Goal: Task Accomplishment & Management: Use online tool/utility

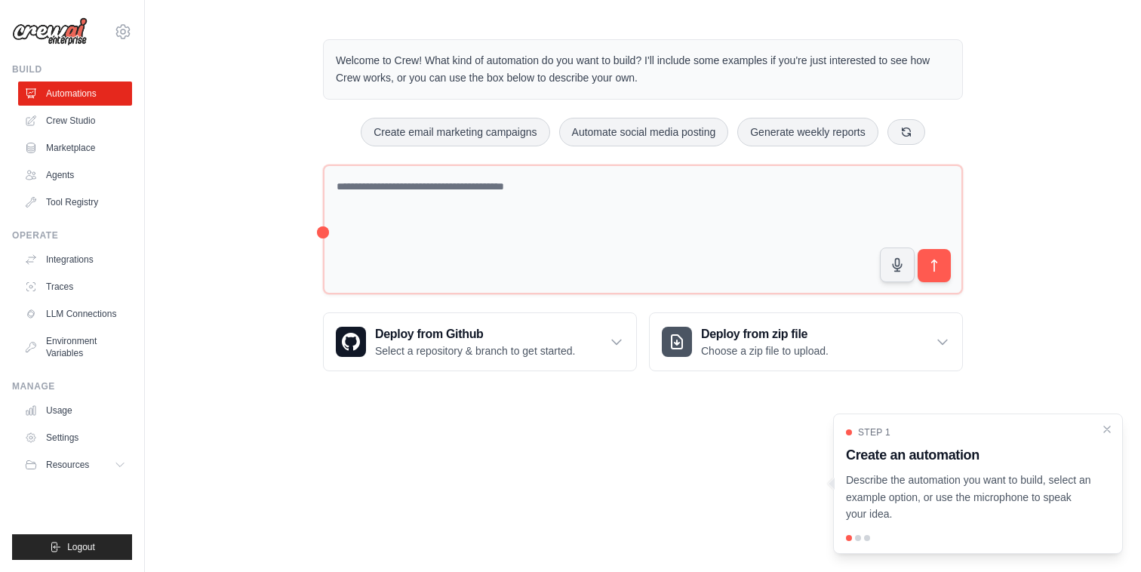
click at [71, 161] on ul "Automations Crew Studio Marketplace Agents Tool Registry" at bounding box center [75, 147] width 114 height 133
click at [65, 177] on link "Agents" at bounding box center [77, 175] width 114 height 24
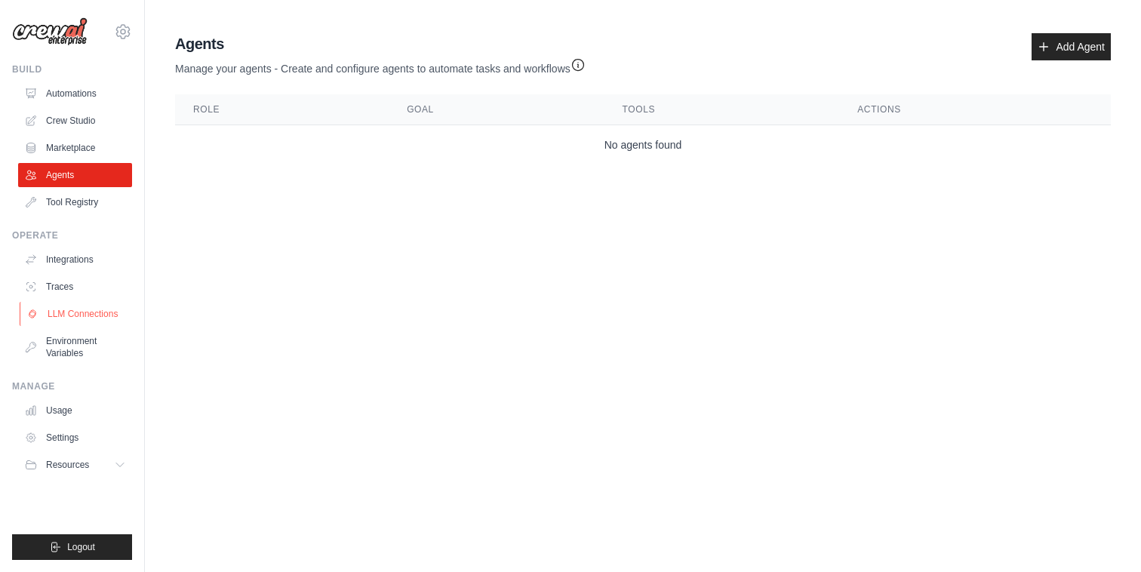
click at [69, 312] on link "LLM Connections" at bounding box center [77, 314] width 114 height 24
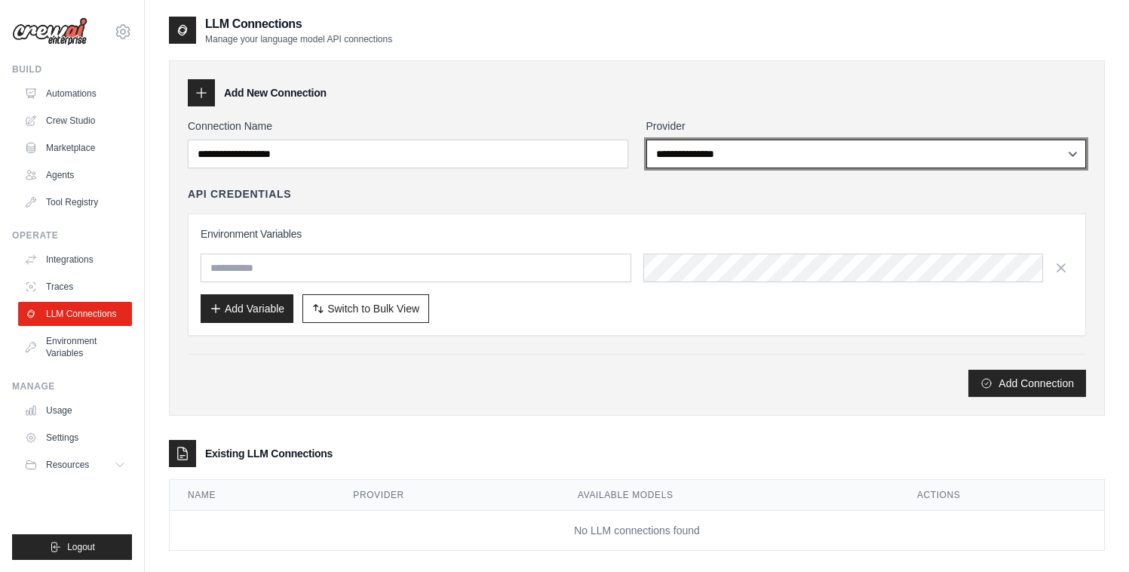
click at [735, 152] on select "**********" at bounding box center [866, 154] width 441 height 29
select select "*********"
click at [646, 140] on select "**********" at bounding box center [866, 154] width 441 height 29
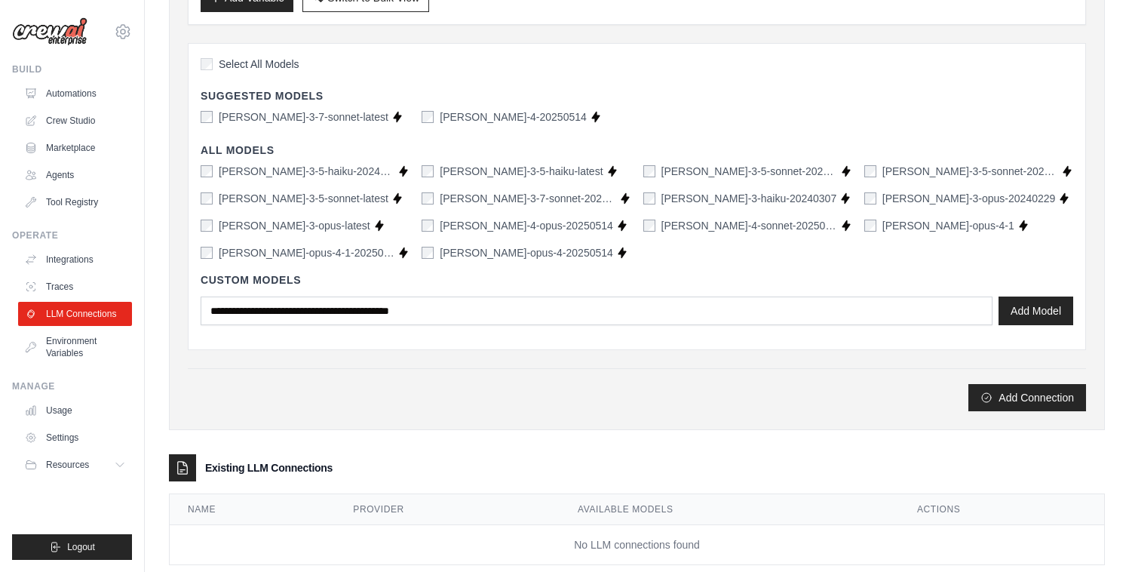
scroll to position [173, 0]
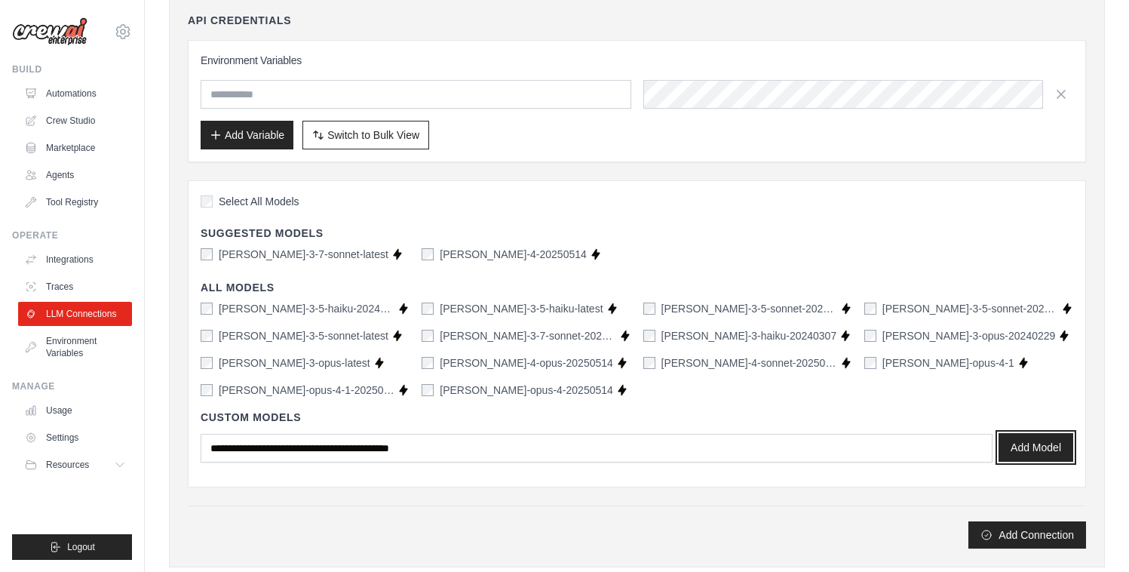
click at [1035, 455] on button "Add Model" at bounding box center [1036, 447] width 75 height 29
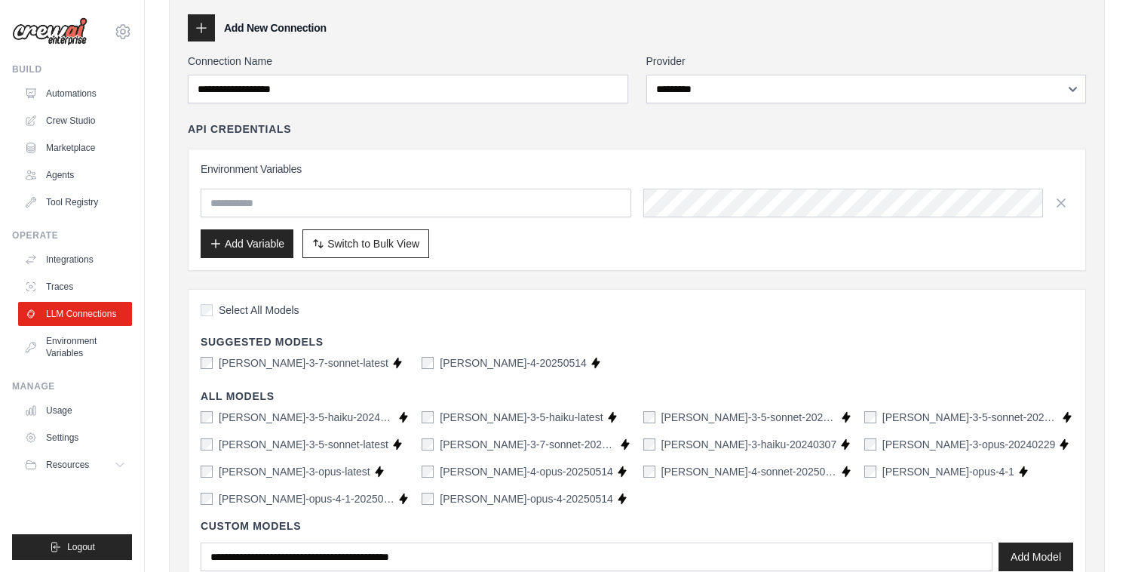
click at [260, 108] on div "**********" at bounding box center [637, 355] width 898 height 603
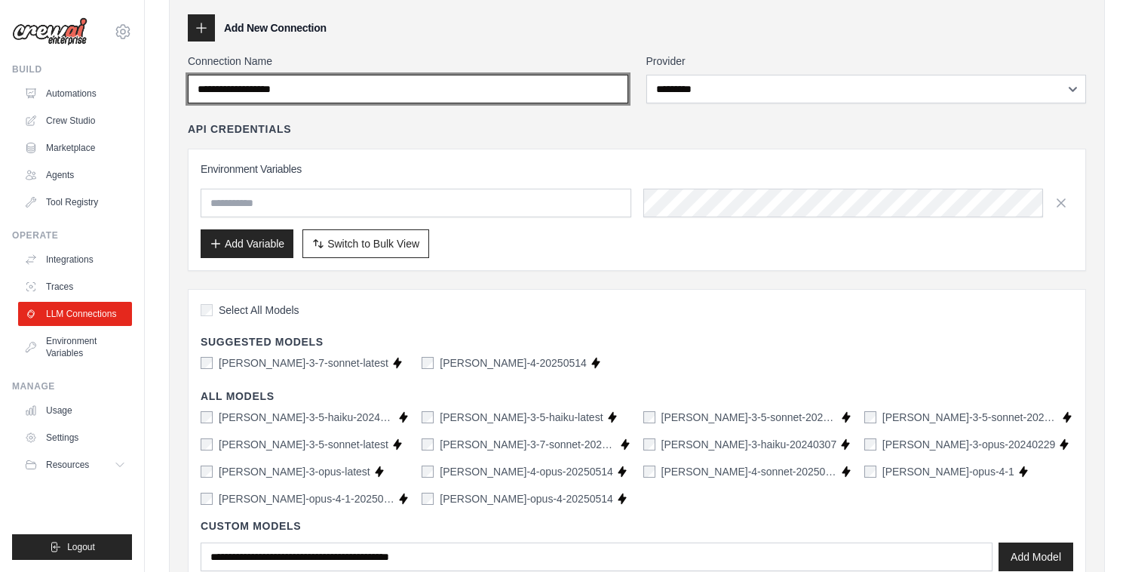
click at [287, 81] on input "Connection Name" at bounding box center [408, 89] width 441 height 29
click at [349, 87] on input "Connection Name" at bounding box center [408, 89] width 441 height 29
drag, startPoint x: 349, startPoint y: 87, endPoint x: 219, endPoint y: 85, distance: 129.8
click at [219, 85] on input "Connection Name" at bounding box center [408, 89] width 441 height 29
click at [218, 85] on input "Connection Name" at bounding box center [408, 89] width 441 height 29
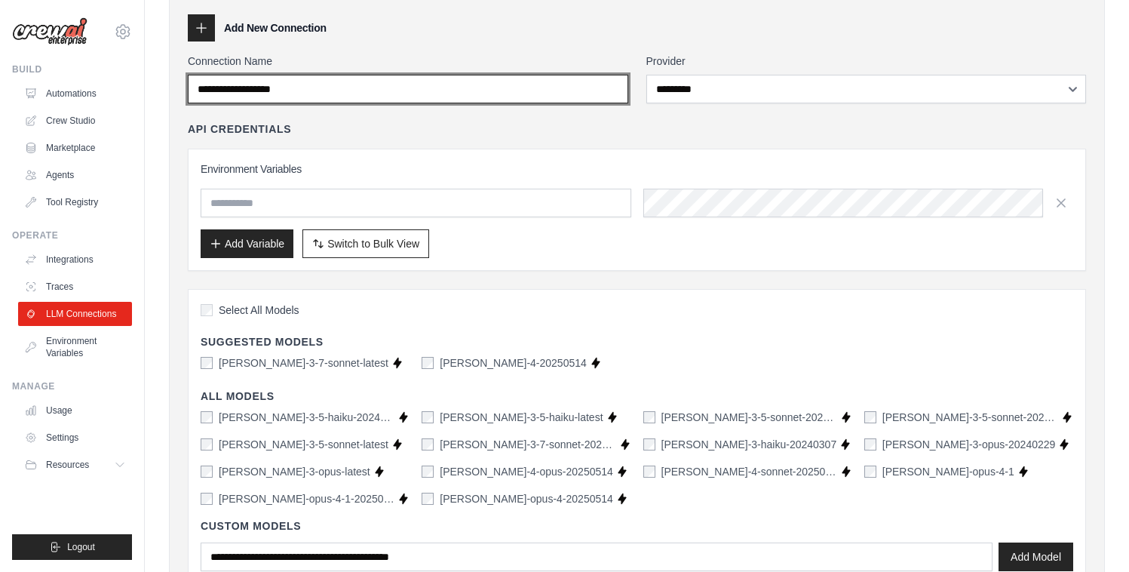
click at [218, 85] on input "Connection Name" at bounding box center [408, 89] width 441 height 29
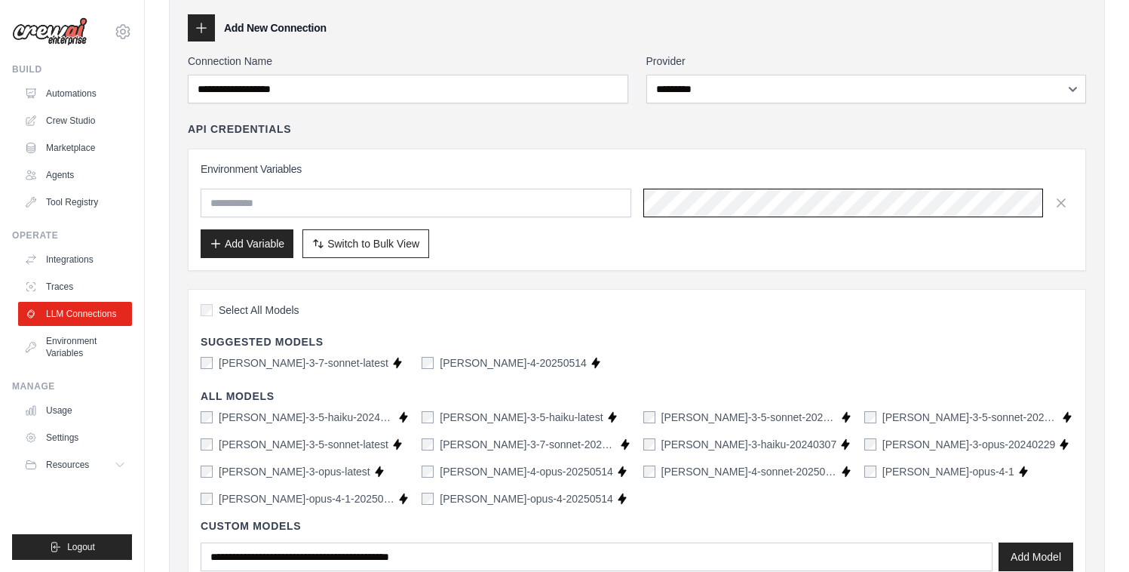
scroll to position [328, 0]
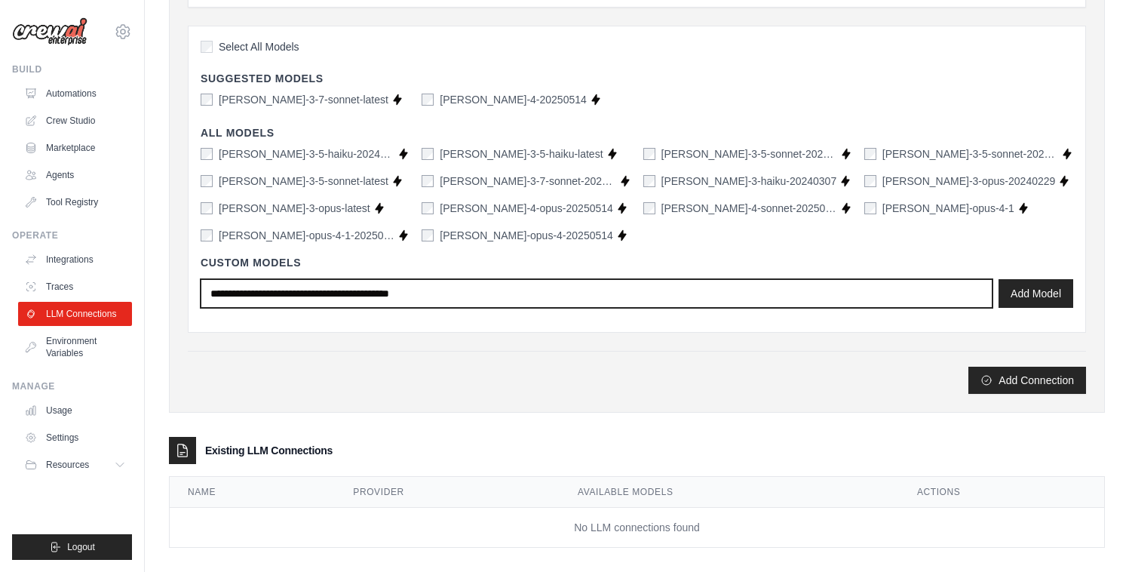
click at [293, 293] on input "text" at bounding box center [597, 293] width 792 height 29
type input "****"
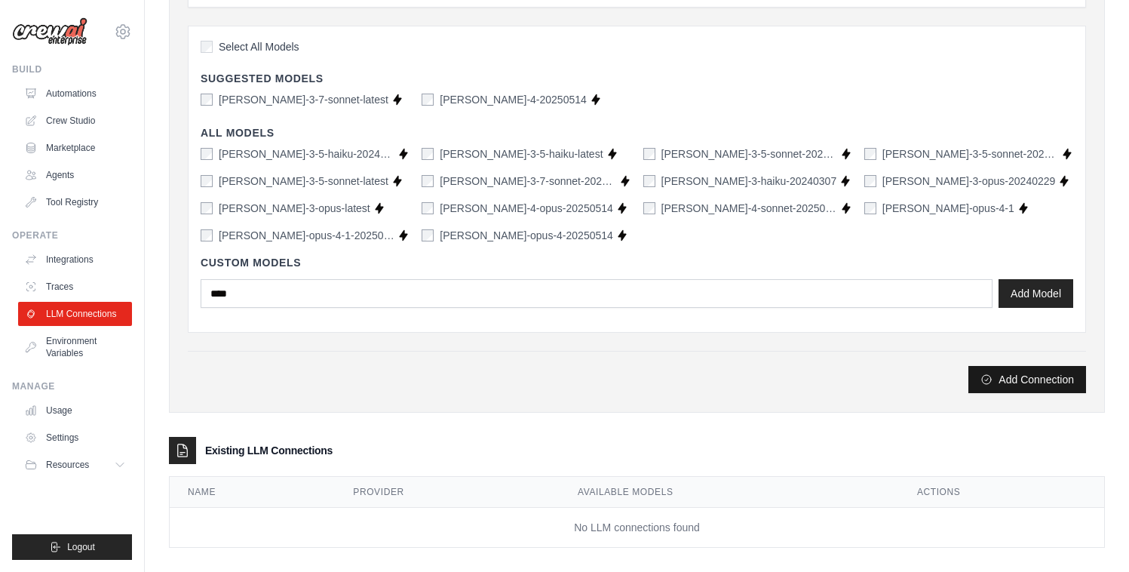
click at [1004, 371] on button "Add Connection" at bounding box center [1028, 379] width 118 height 27
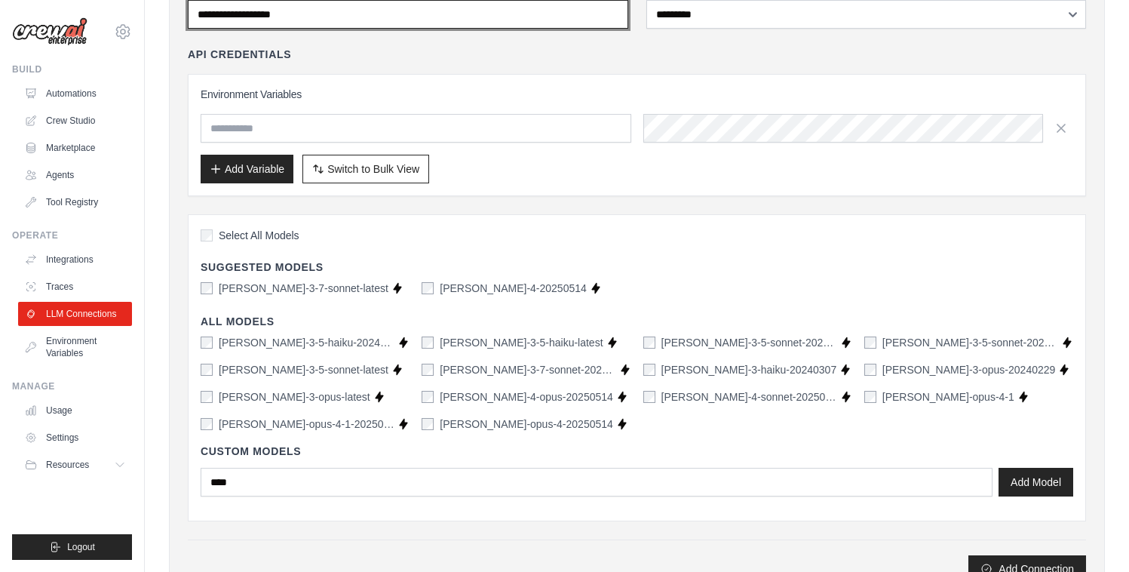
scroll to position [0, 0]
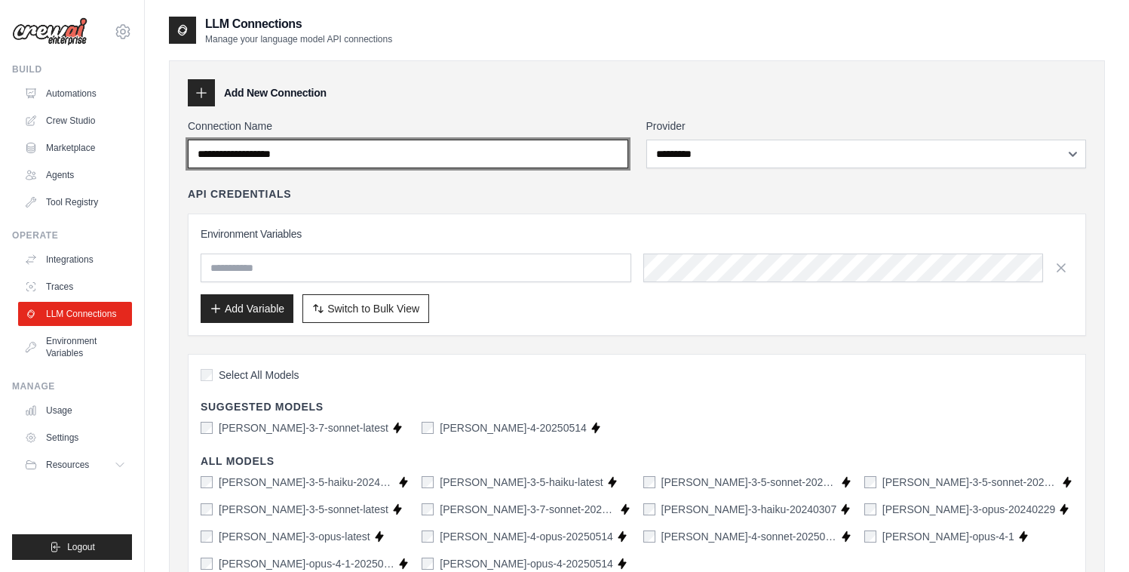
click at [330, 149] on input "Connection Name" at bounding box center [408, 154] width 441 height 29
click at [299, 155] on input "Connection Name" at bounding box center [408, 154] width 441 height 29
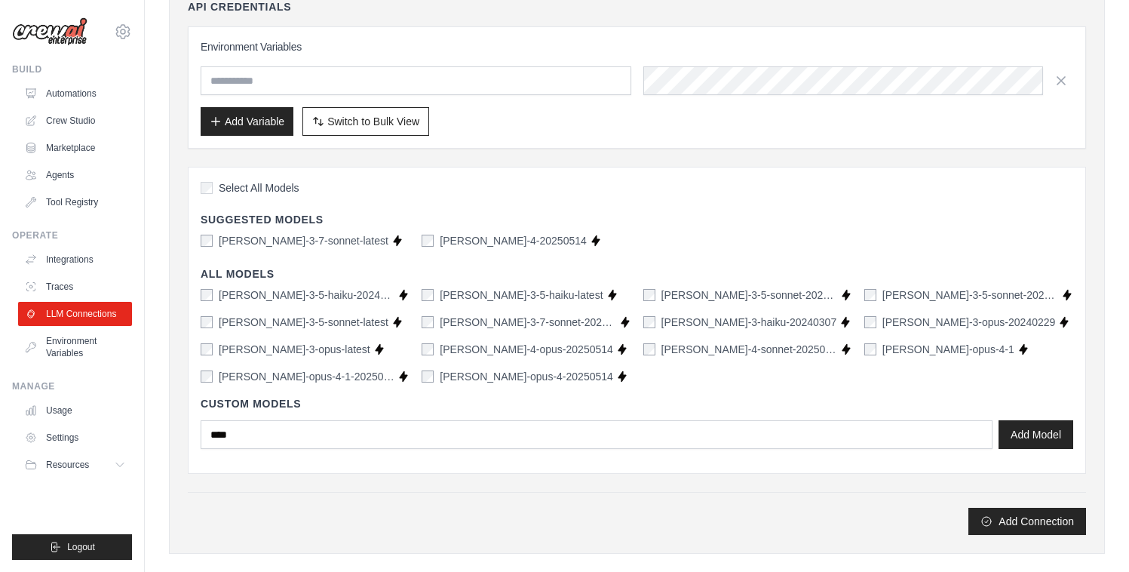
scroll to position [265, 0]
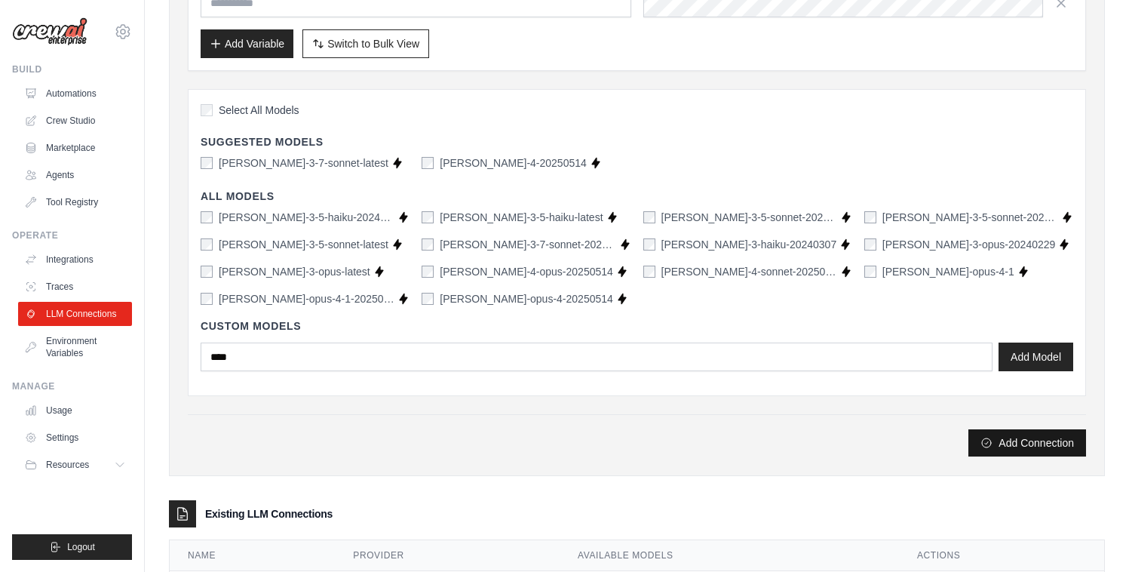
type input "***"
click at [1025, 448] on button "Add Connection" at bounding box center [1028, 442] width 118 height 27
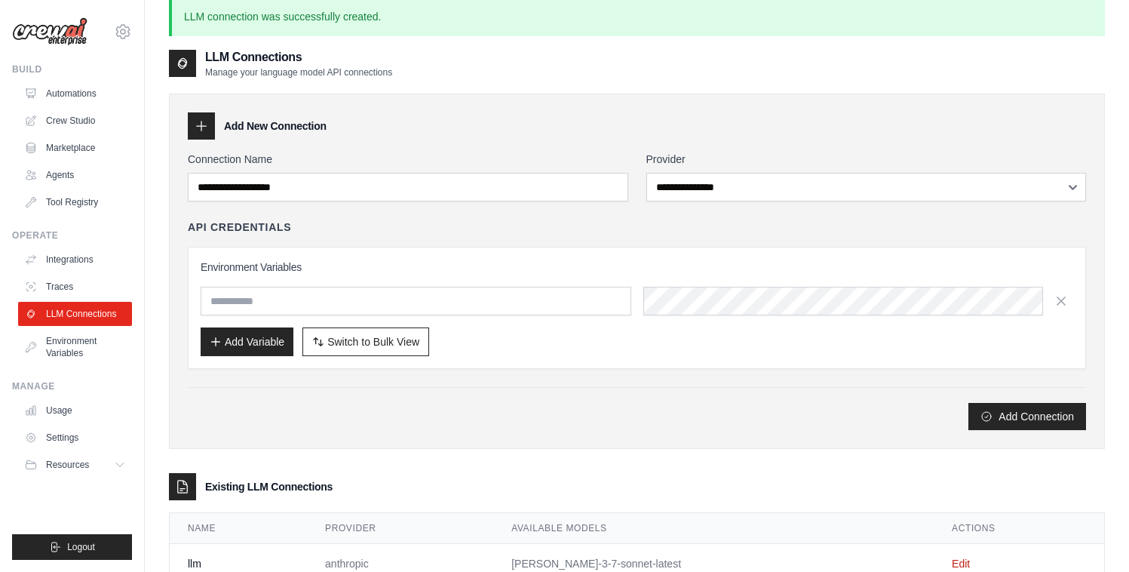
scroll to position [0, 0]
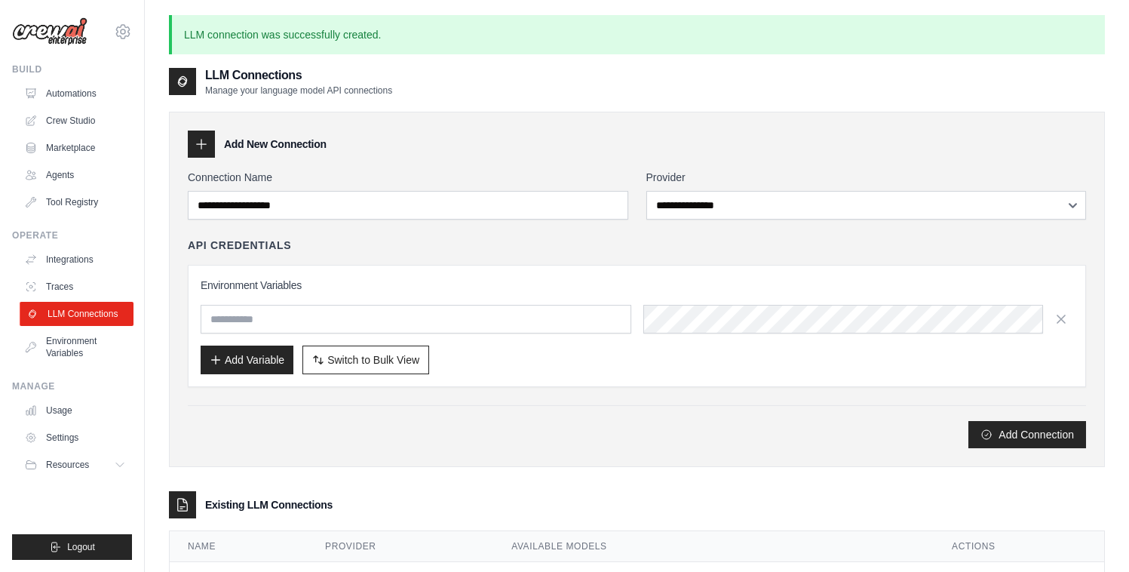
click at [81, 302] on link "LLM Connections" at bounding box center [77, 314] width 114 height 24
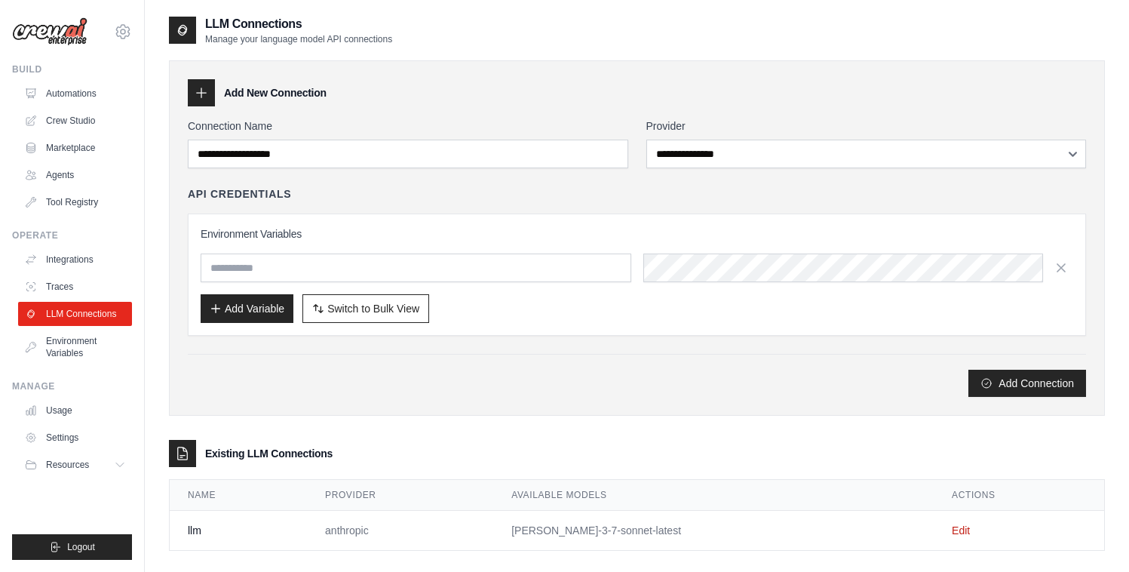
scroll to position [30, 0]
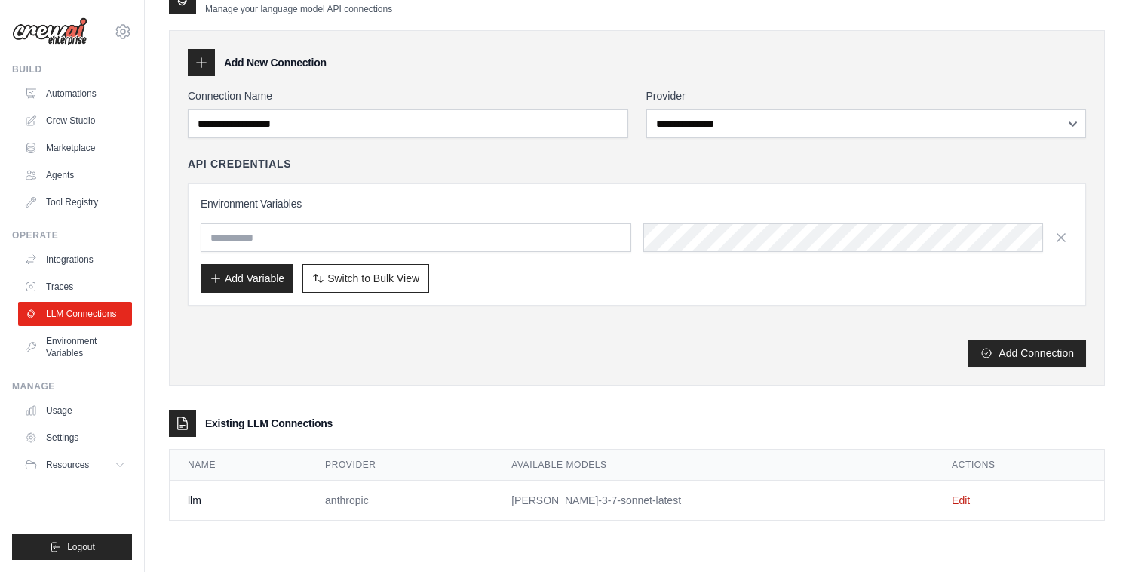
click at [820, 492] on td "[PERSON_NAME]-3-7-sonnet-latest" at bounding box center [713, 501] width 441 height 40
click at [518, 269] on div "Add Variable Switch to Bulk View Switch to Table View" at bounding box center [637, 278] width 873 height 29
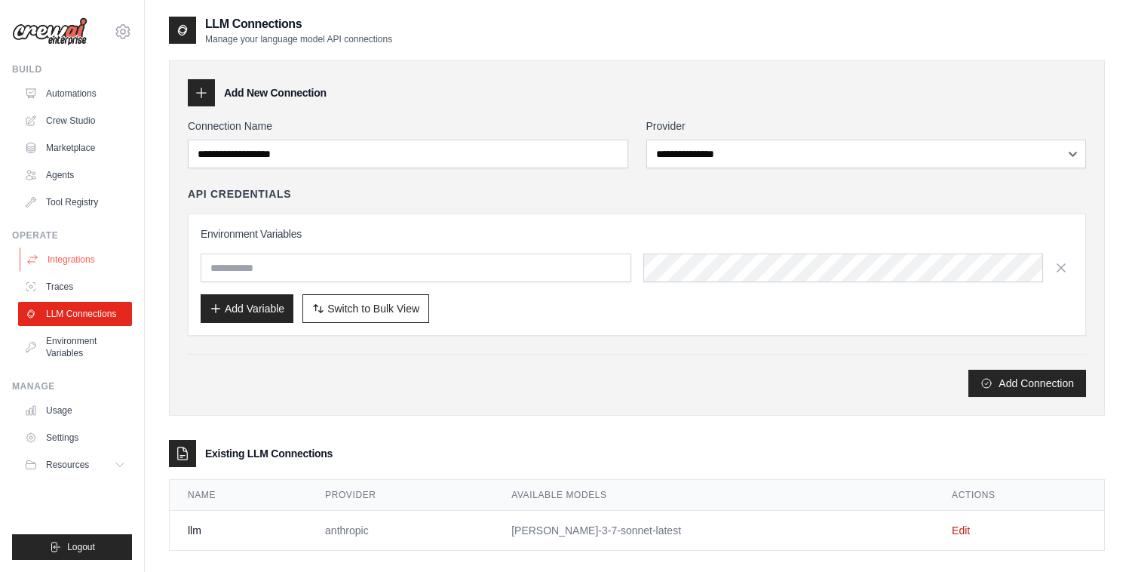
click at [63, 263] on link "Integrations" at bounding box center [77, 259] width 114 height 24
